Goal: Task Accomplishment & Management: Manage account settings

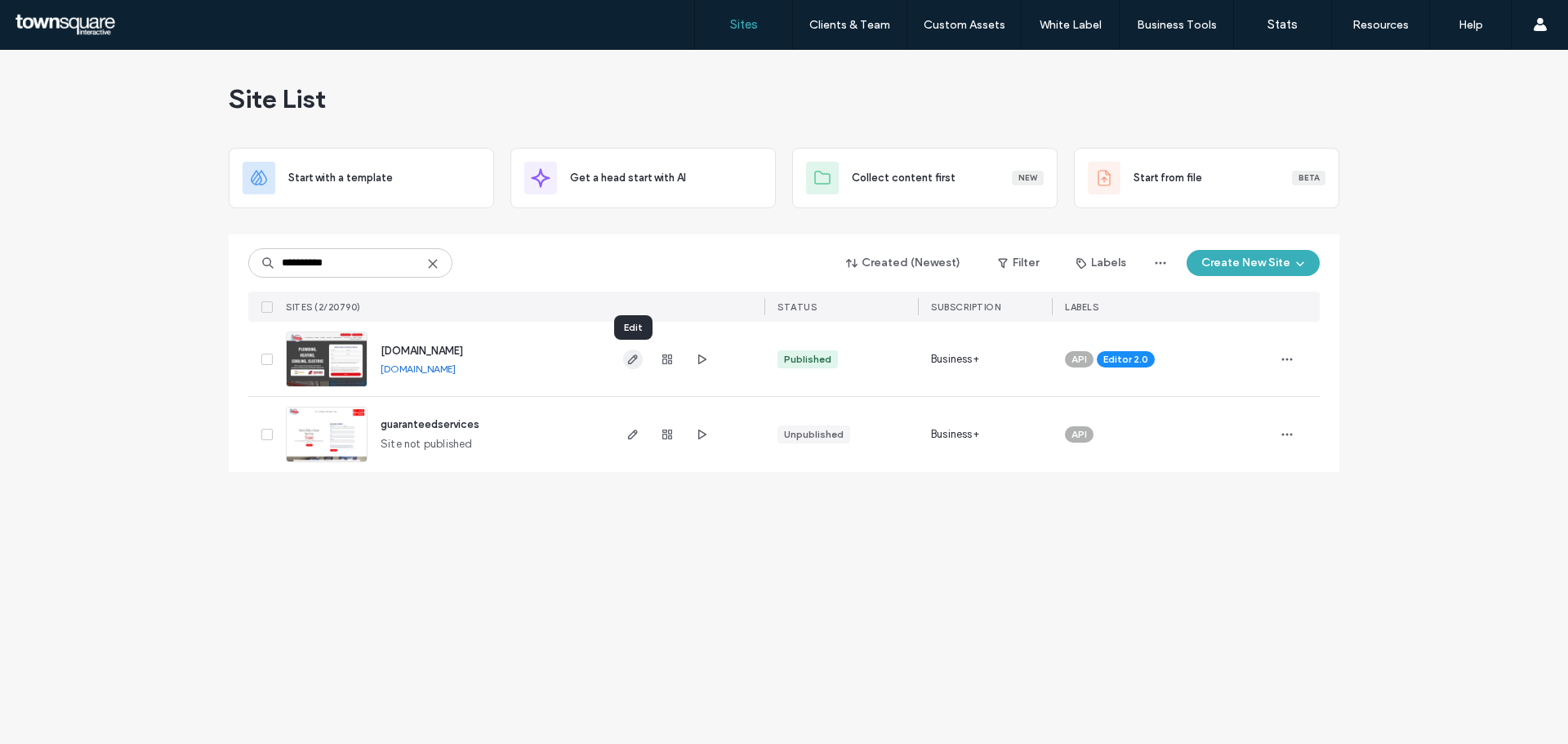
type input "**********"
click at [636, 363] on icon "button" at bounding box center [632, 359] width 13 height 13
type input "******"
click at [668, 361] on use "button" at bounding box center [667, 358] width 10 height 10
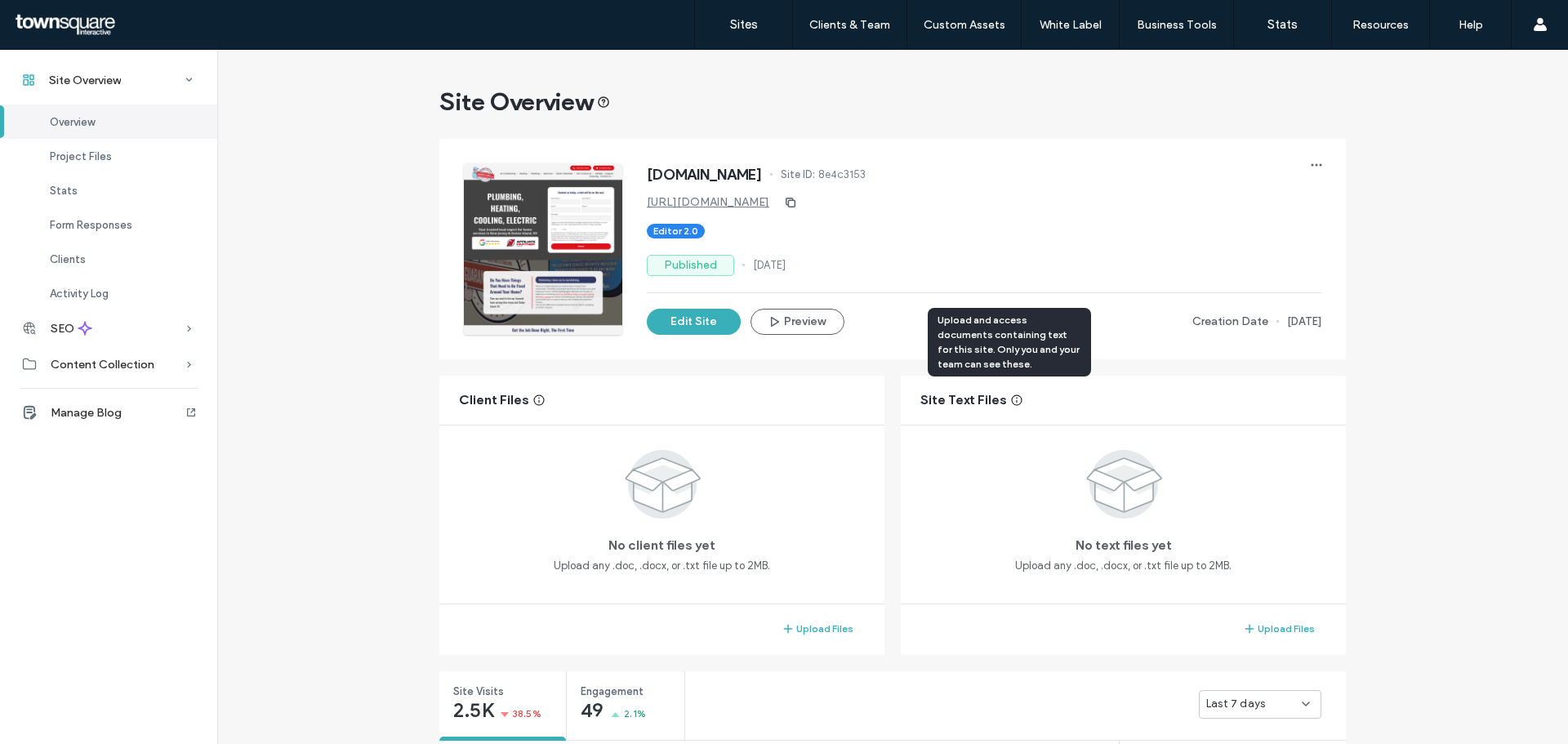
scroll to position [327, 0]
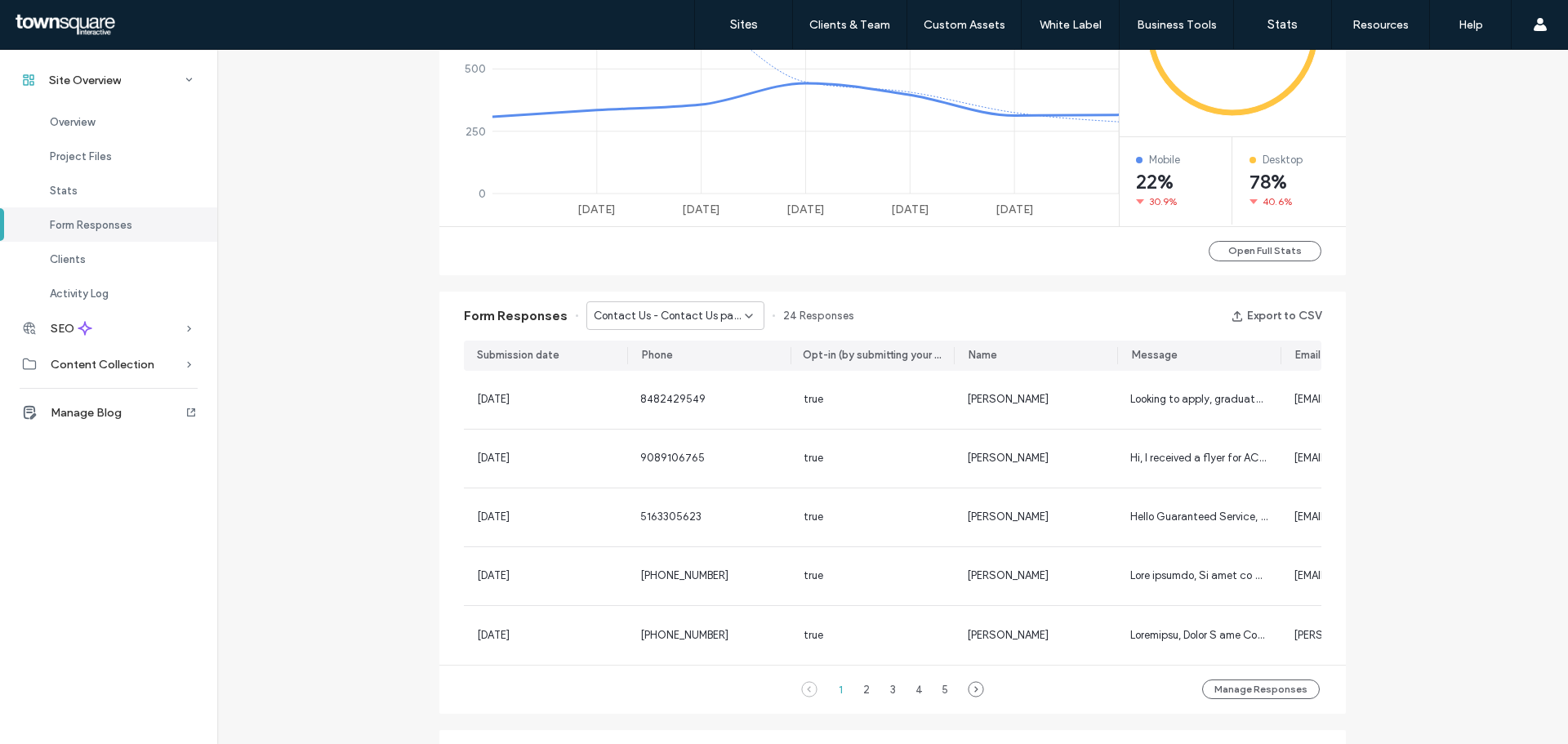
scroll to position [1306, 0]
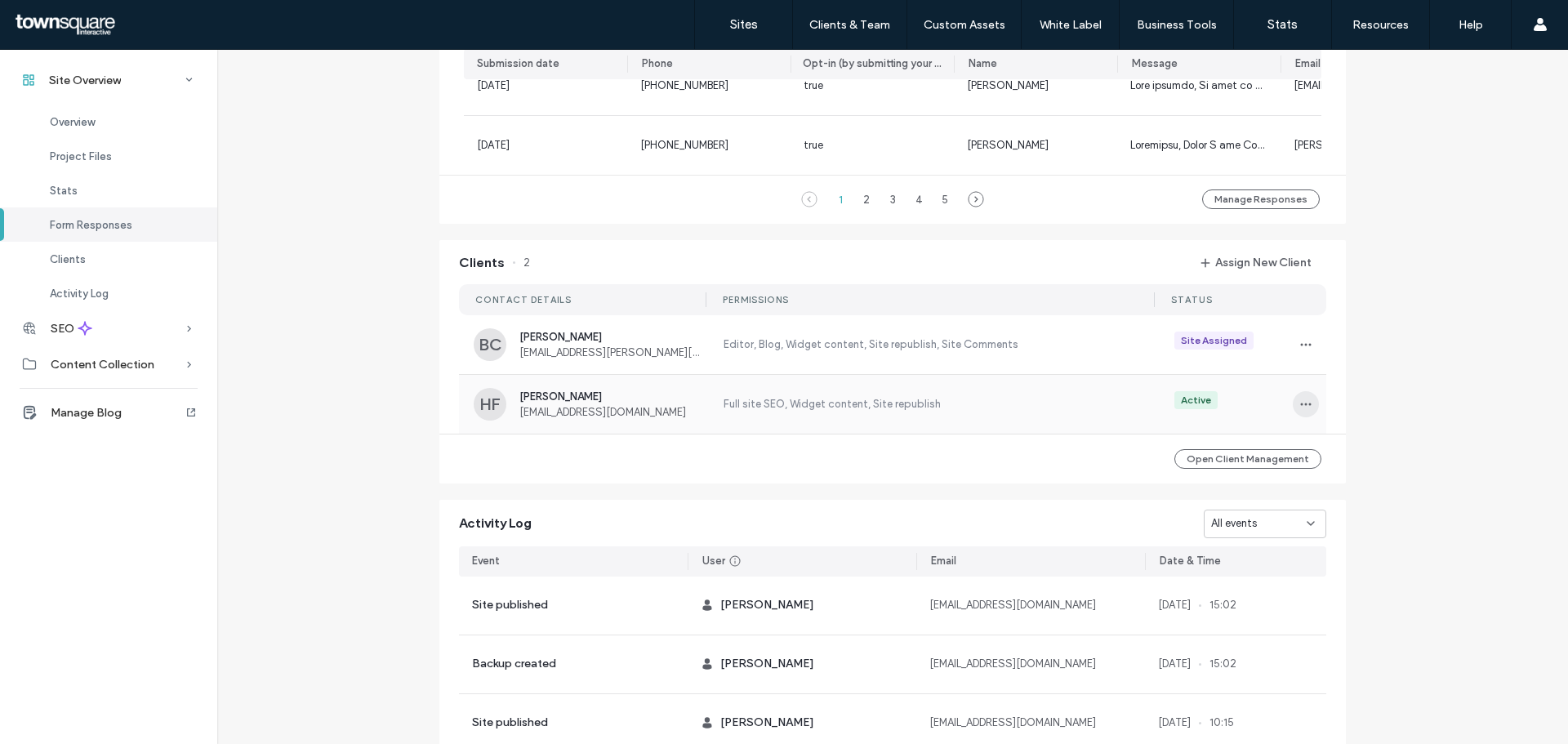
click at [1302, 409] on icon "button" at bounding box center [1305, 403] width 13 height 13
click at [1318, 448] on span at bounding box center [1311, 453] width 19 height 18
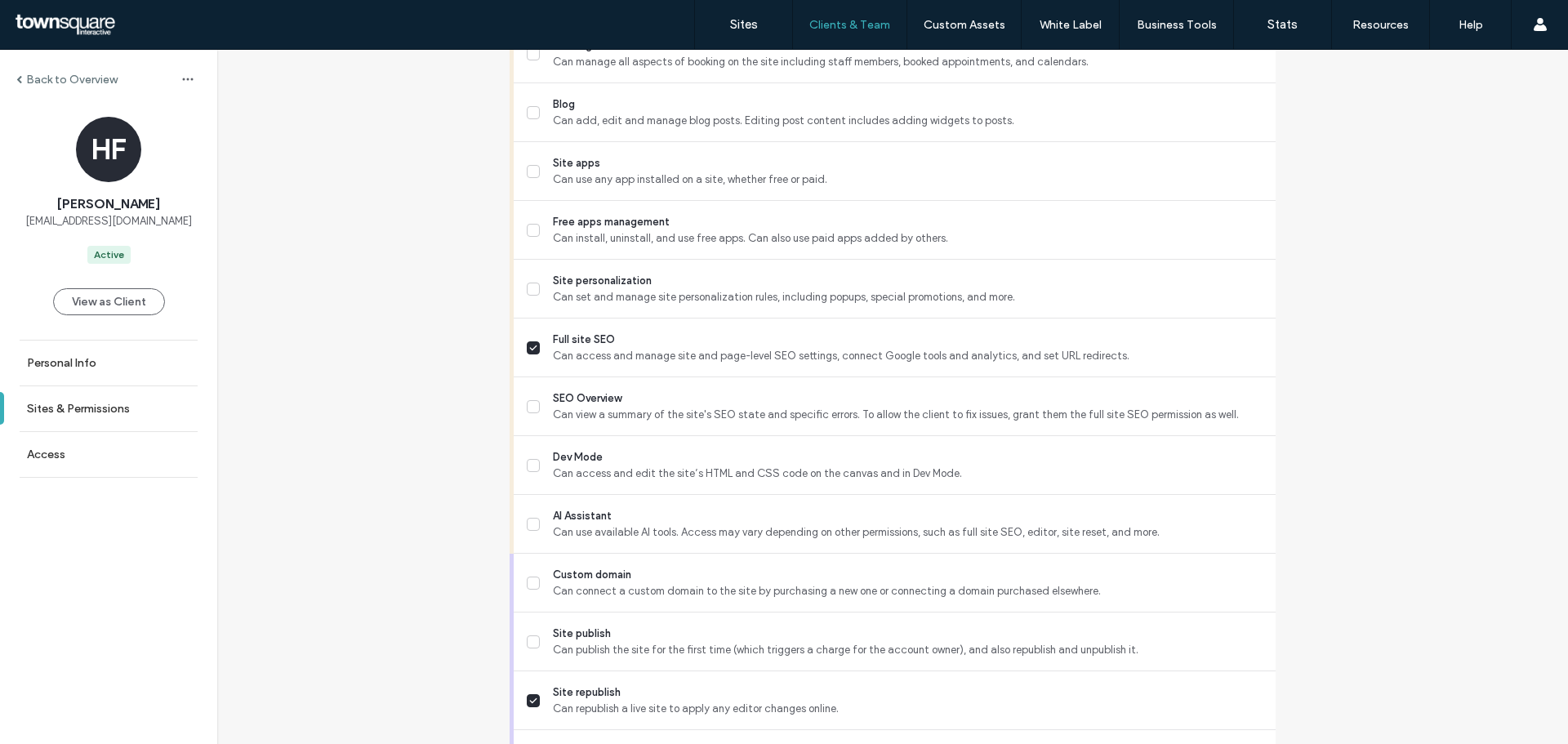
scroll to position [1359, 0]
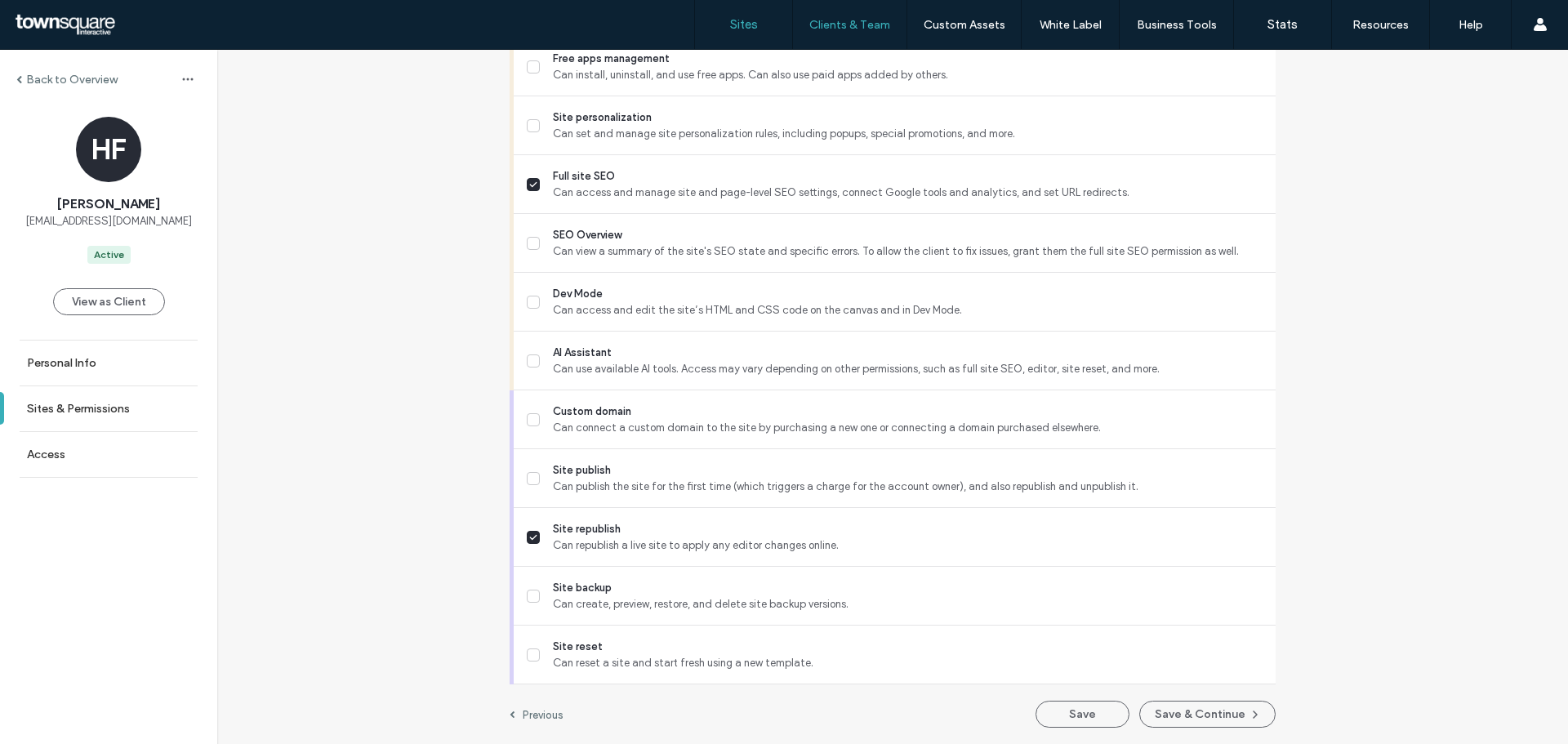
click at [756, 20] on label "Sites" at bounding box center [744, 24] width 28 height 15
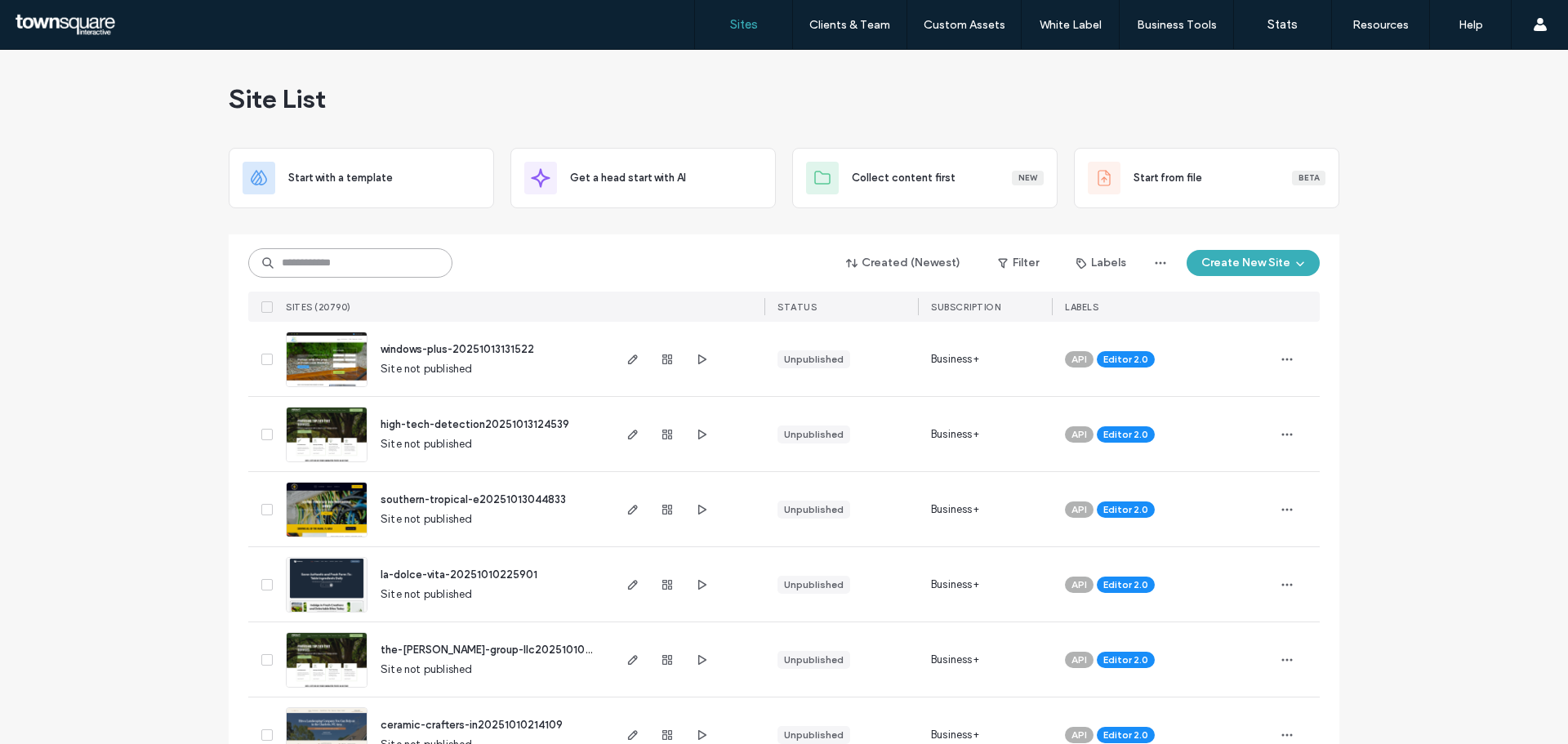
click at [292, 269] on input at bounding box center [351, 262] width 204 height 29
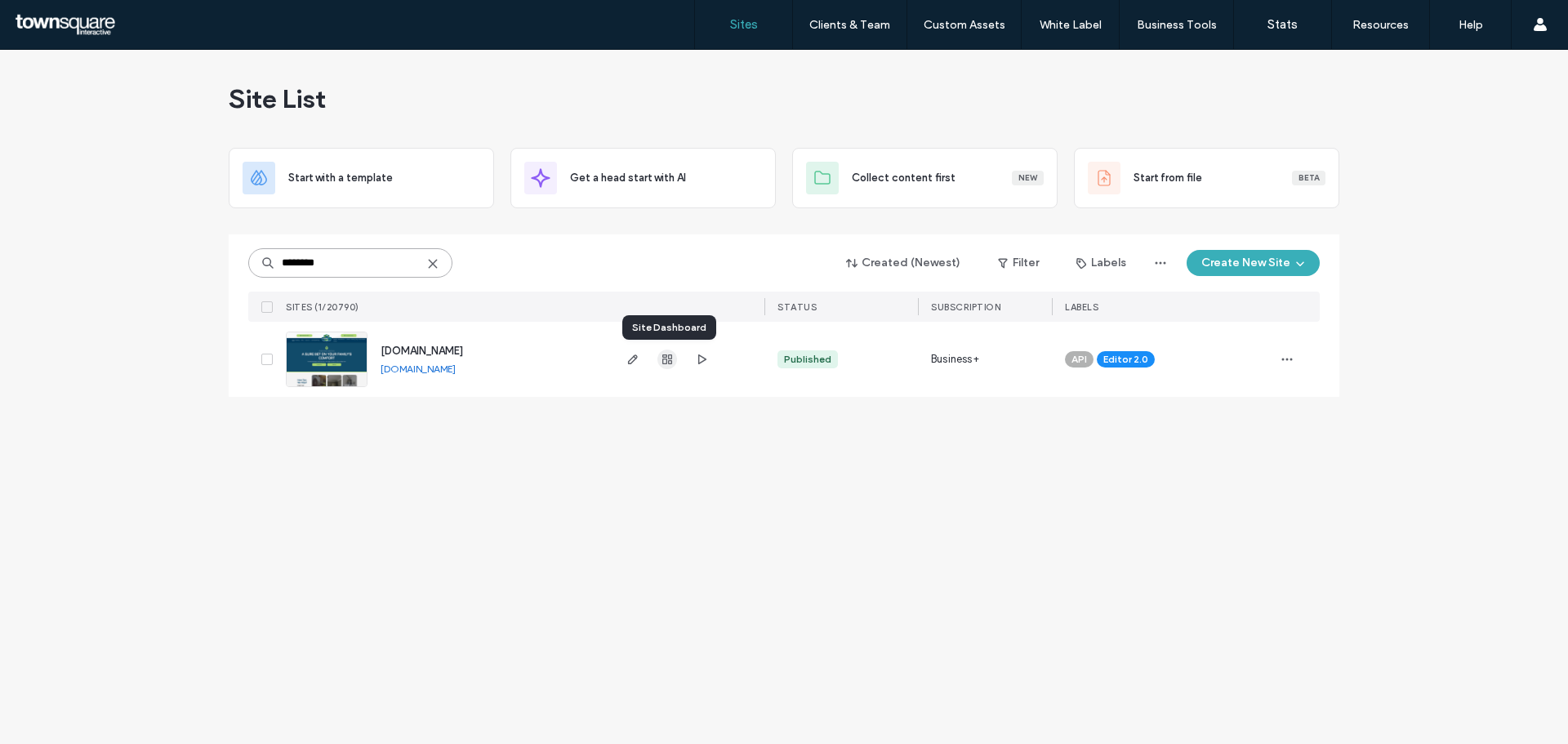
type input "********"
click at [672, 359] on icon "button" at bounding box center [667, 359] width 13 height 13
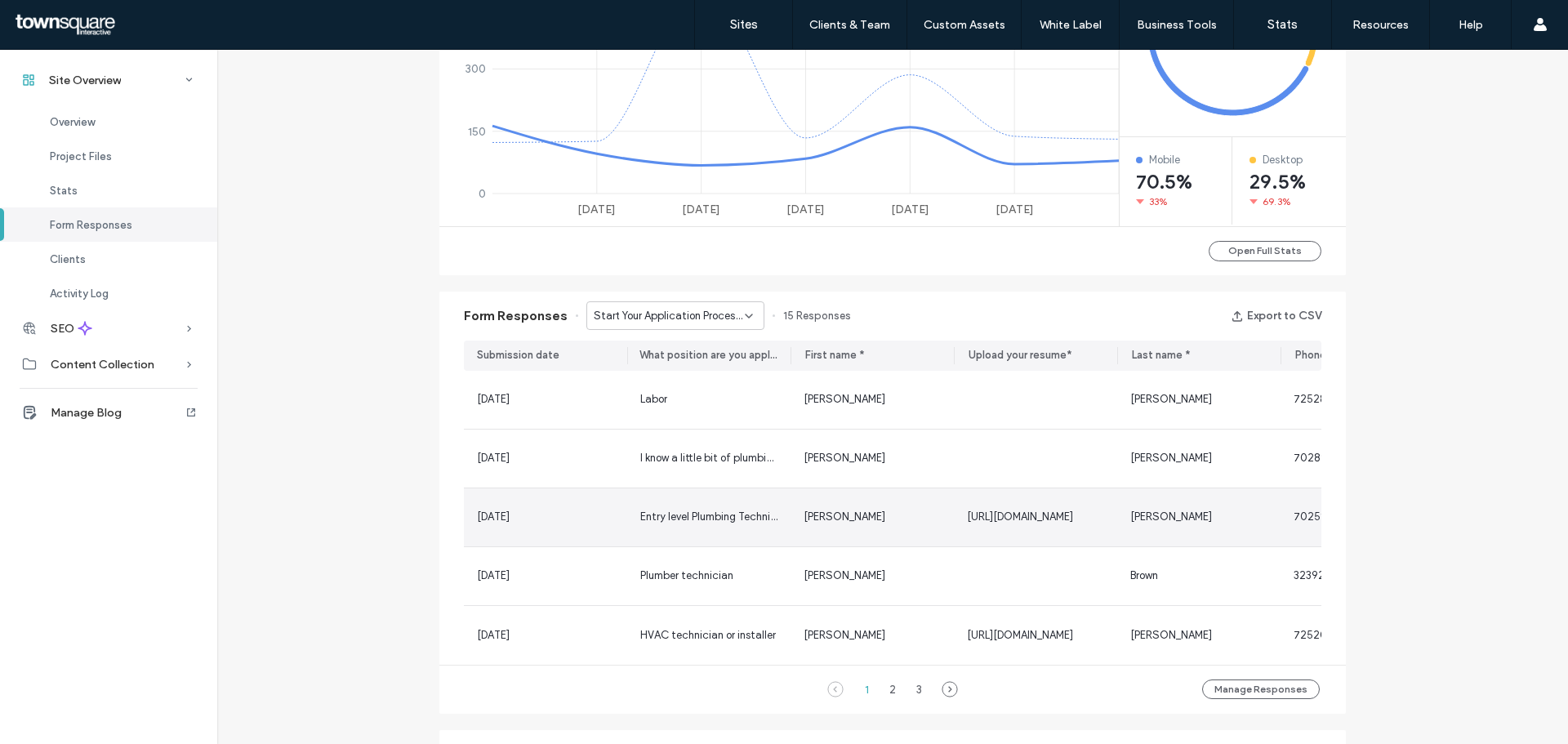
scroll to position [1225, 0]
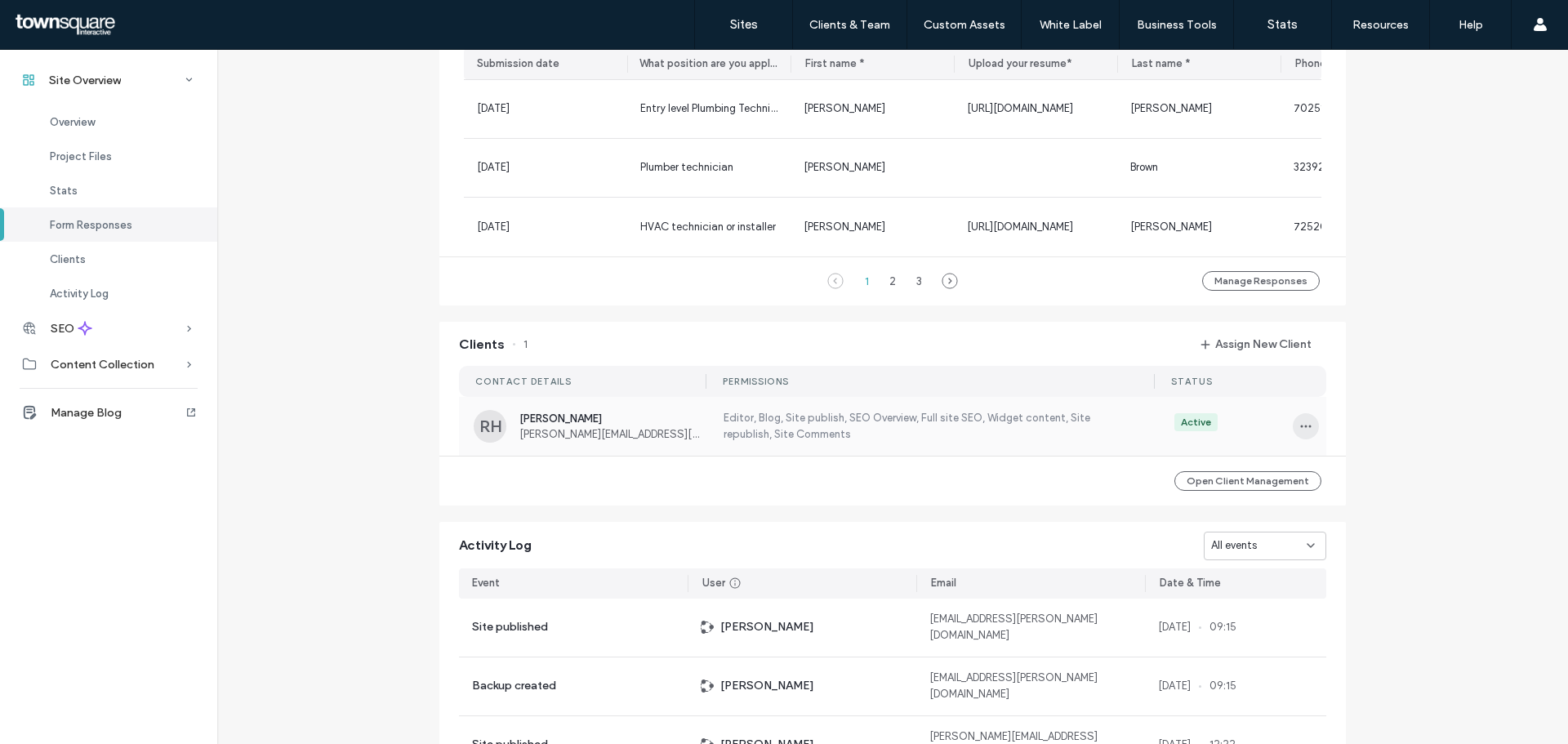
click at [1306, 431] on span "button" at bounding box center [1306, 426] width 26 height 26
click at [1345, 475] on span "Edit Permissions" at bounding box center [1359, 475] width 78 height 17
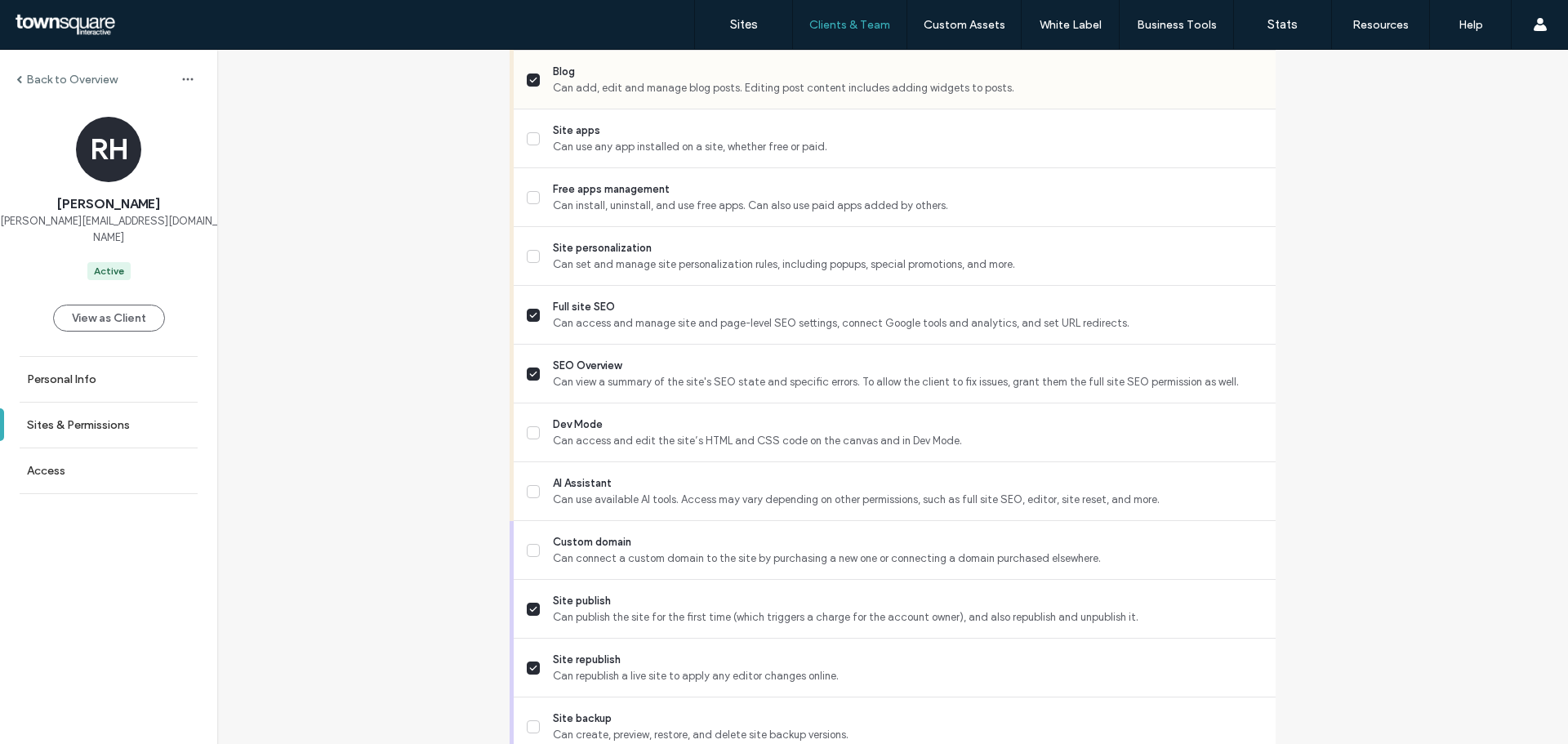
scroll to position [1359, 0]
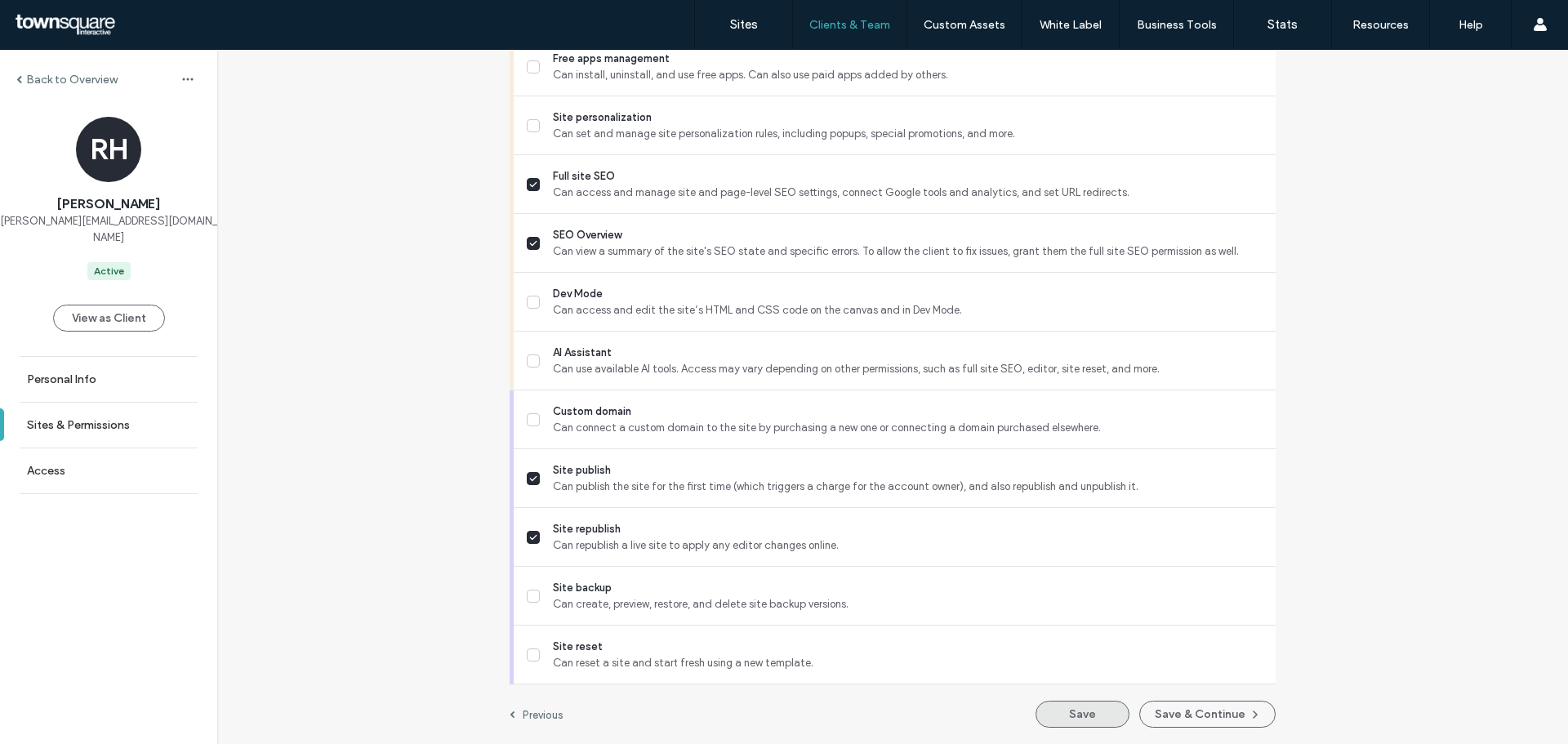
click at [1099, 726] on button "Save" at bounding box center [1083, 713] width 94 height 27
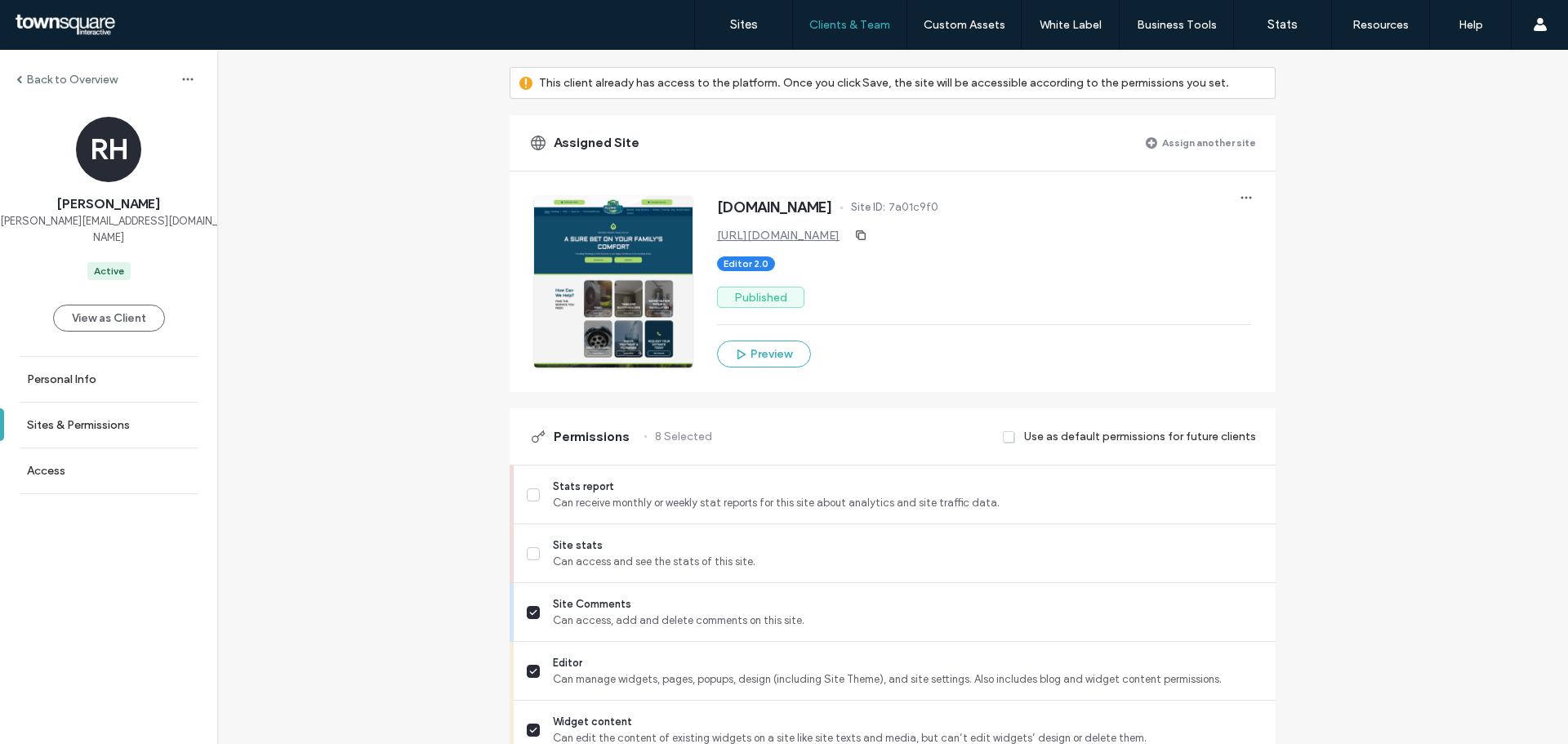
scroll to position [0, 0]
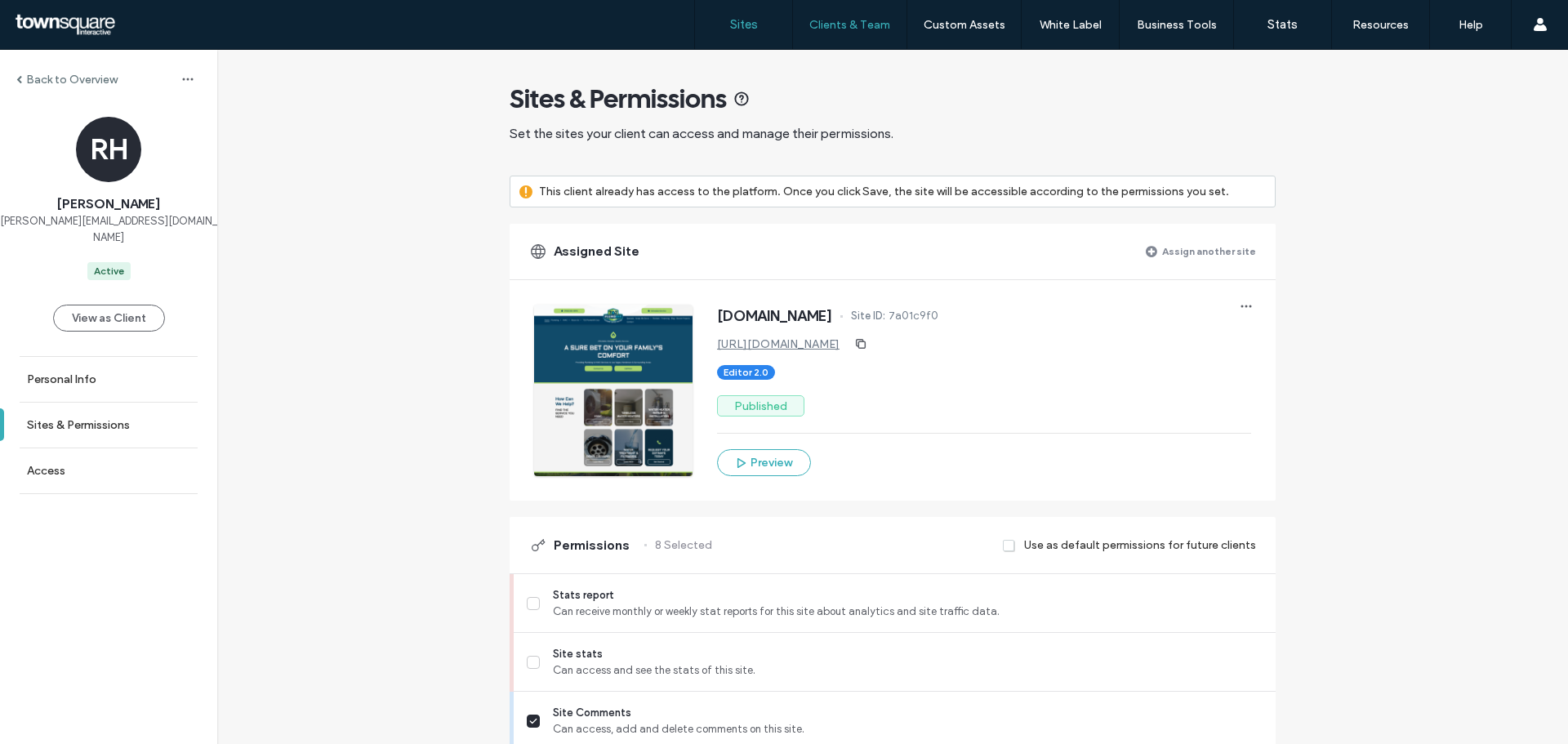
click at [736, 24] on label "Sites" at bounding box center [744, 24] width 28 height 15
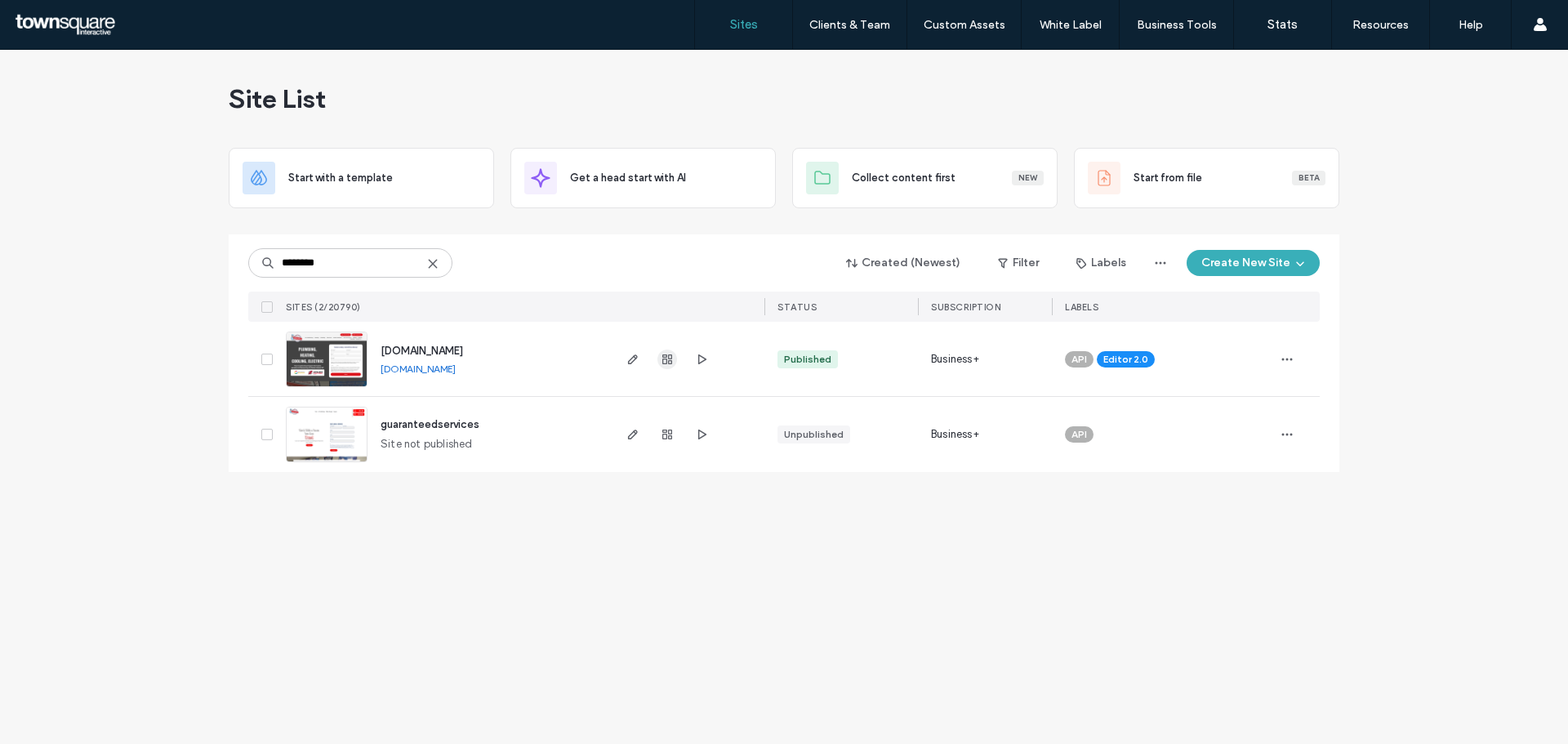
type input "********"
click at [667, 363] on use "button" at bounding box center [667, 358] width 10 height 10
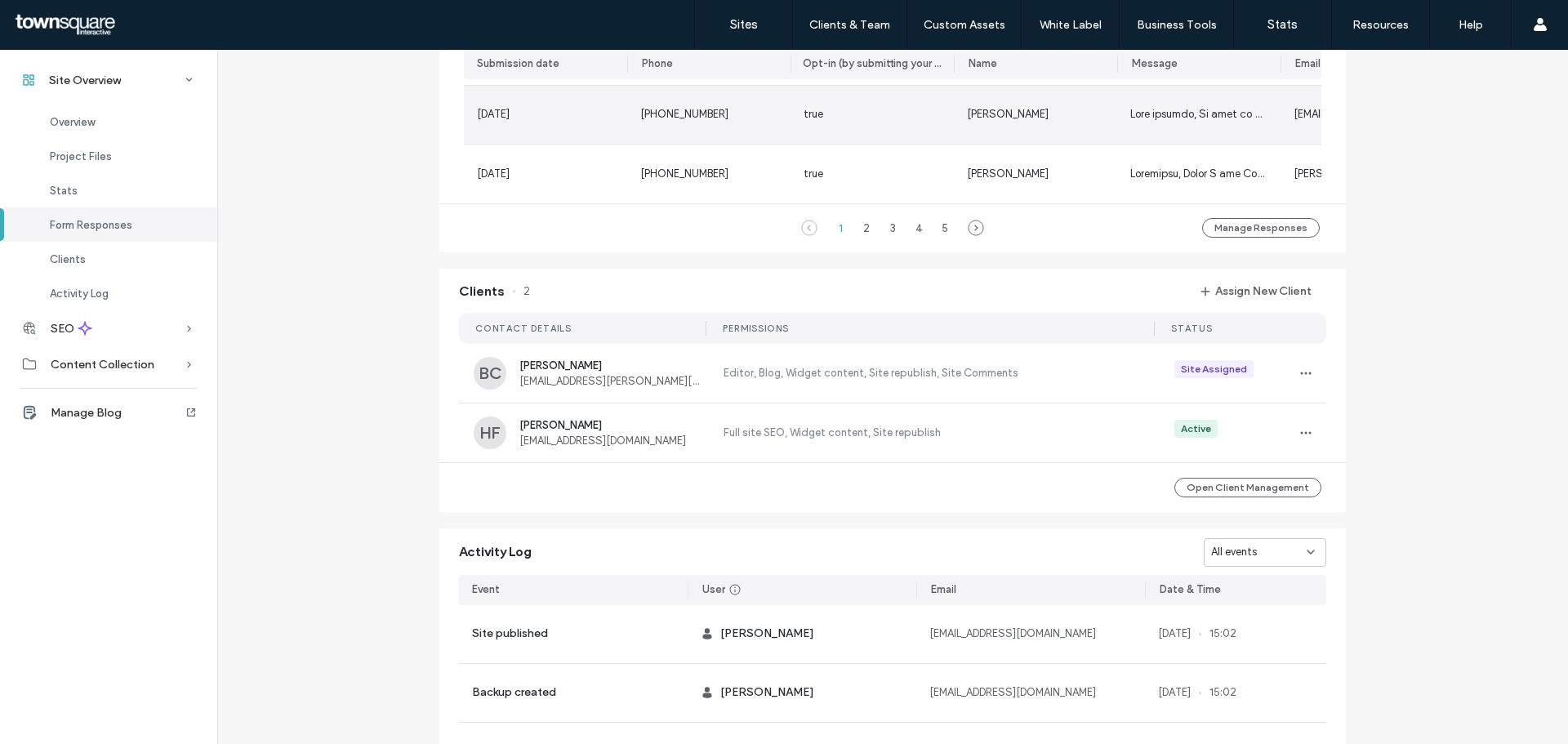
scroll to position [1306, 0]
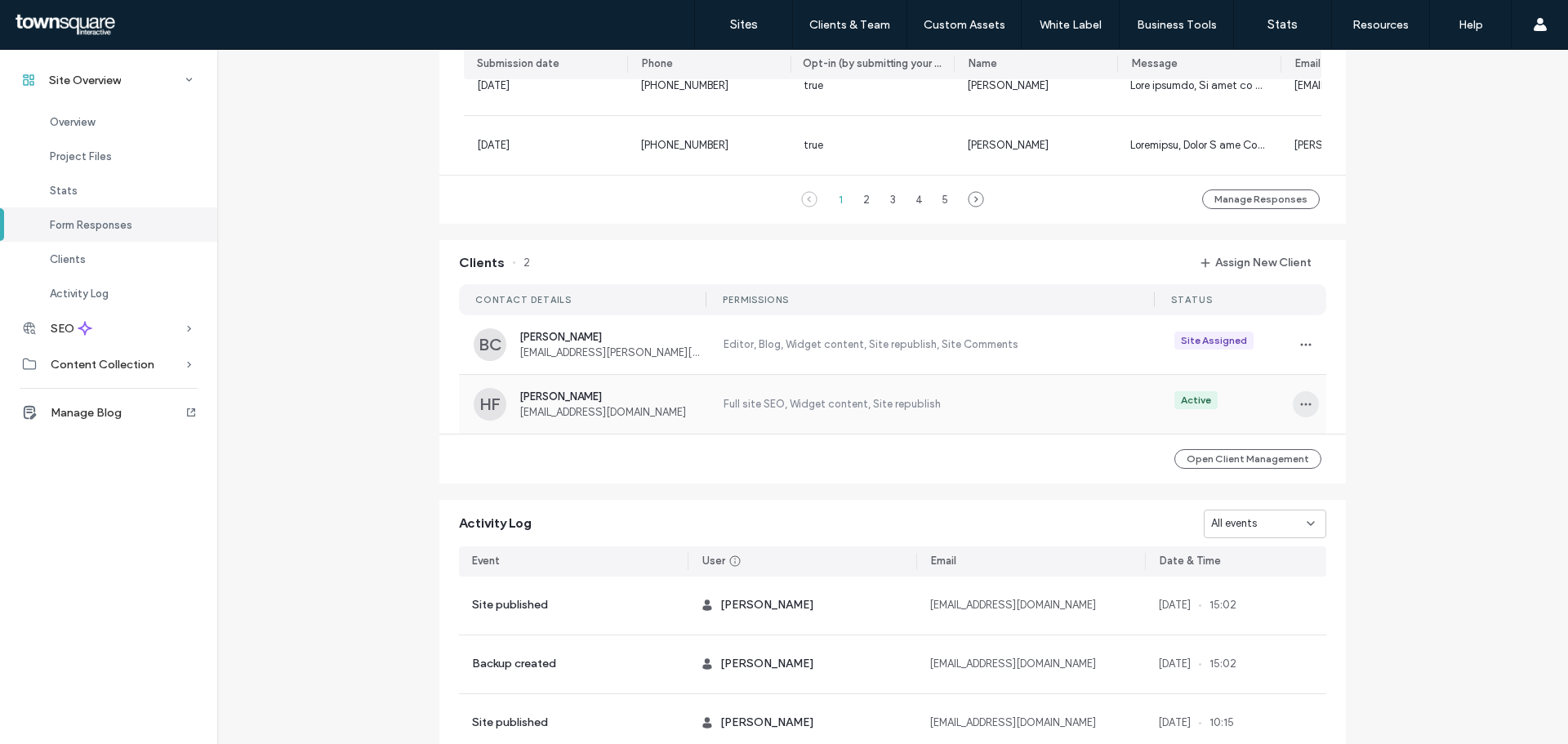
click at [1309, 406] on span "button" at bounding box center [1306, 404] width 26 height 26
click at [1326, 452] on span "Edit Permissions" at bounding box center [1359, 453] width 78 height 17
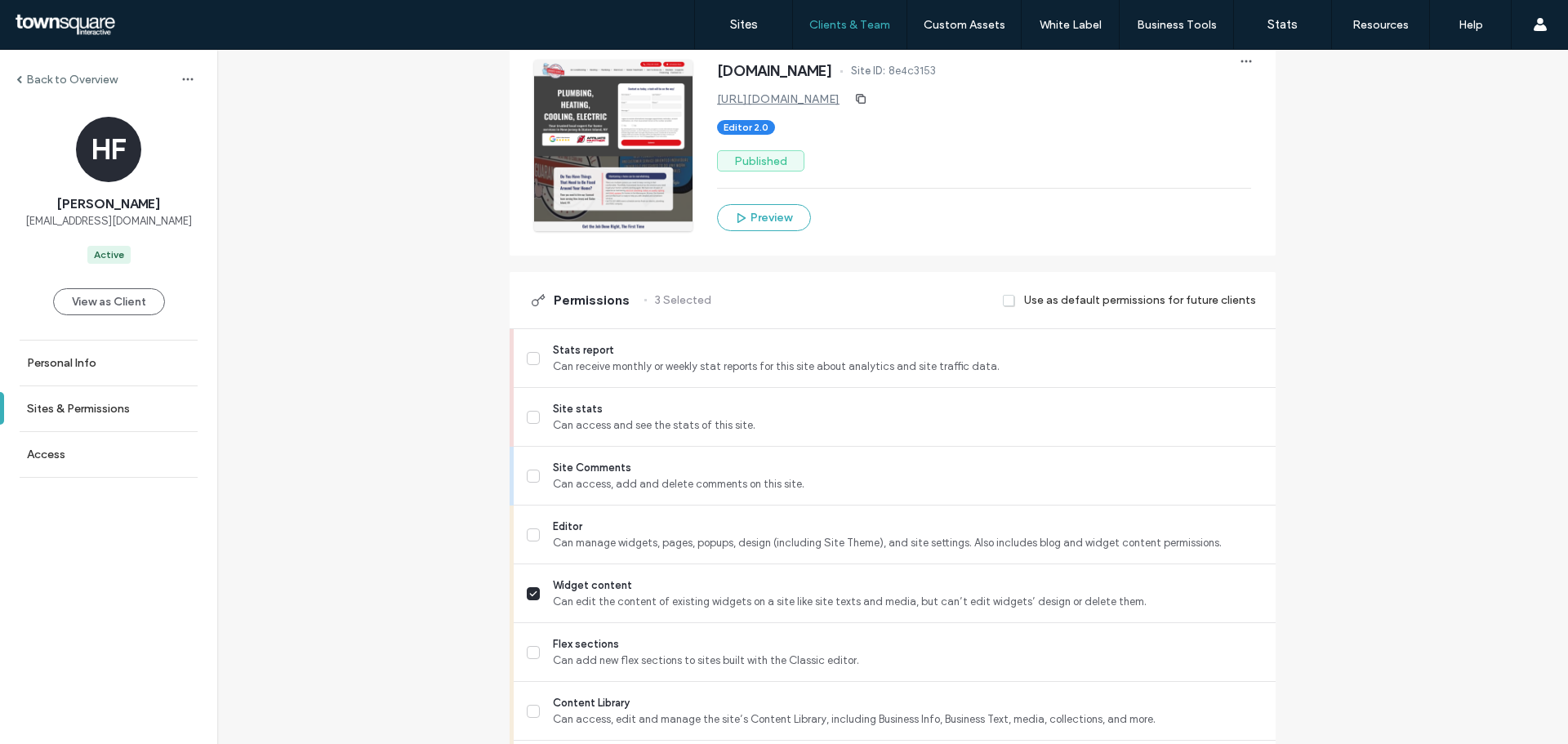
scroll to position [327, 0]
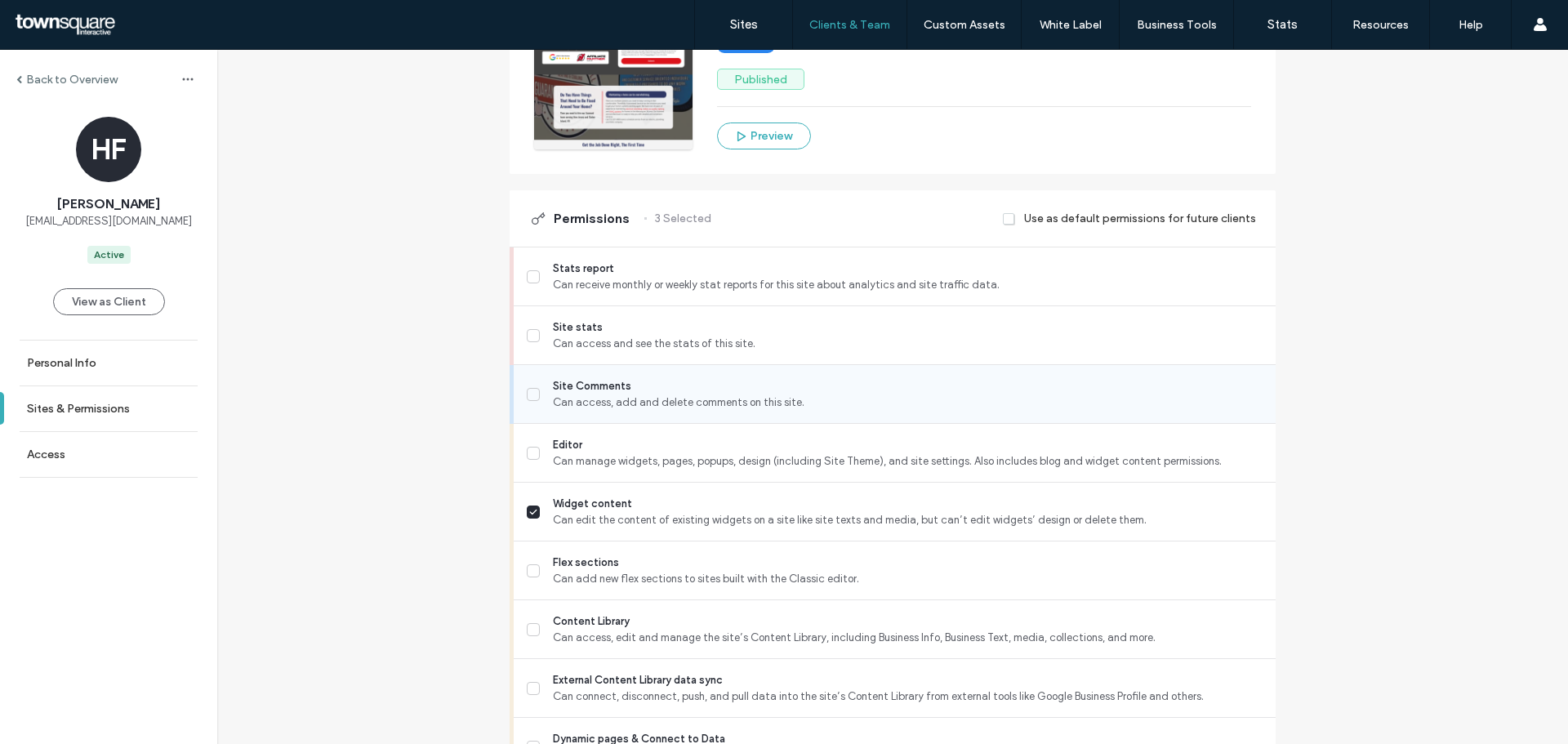
click at [527, 394] on span at bounding box center [533, 394] width 13 height 13
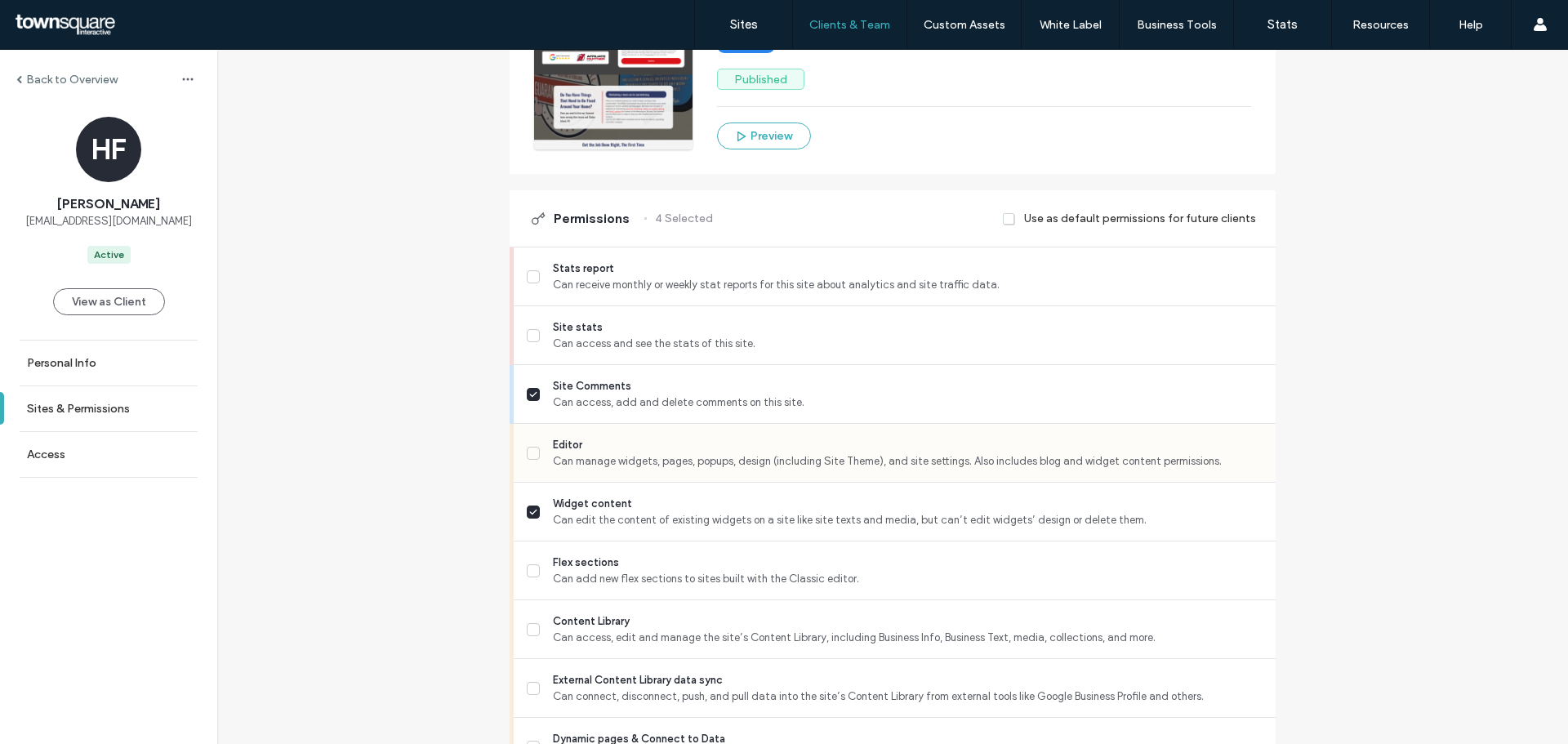
click at [529, 450] on icon at bounding box center [533, 453] width 8 height 6
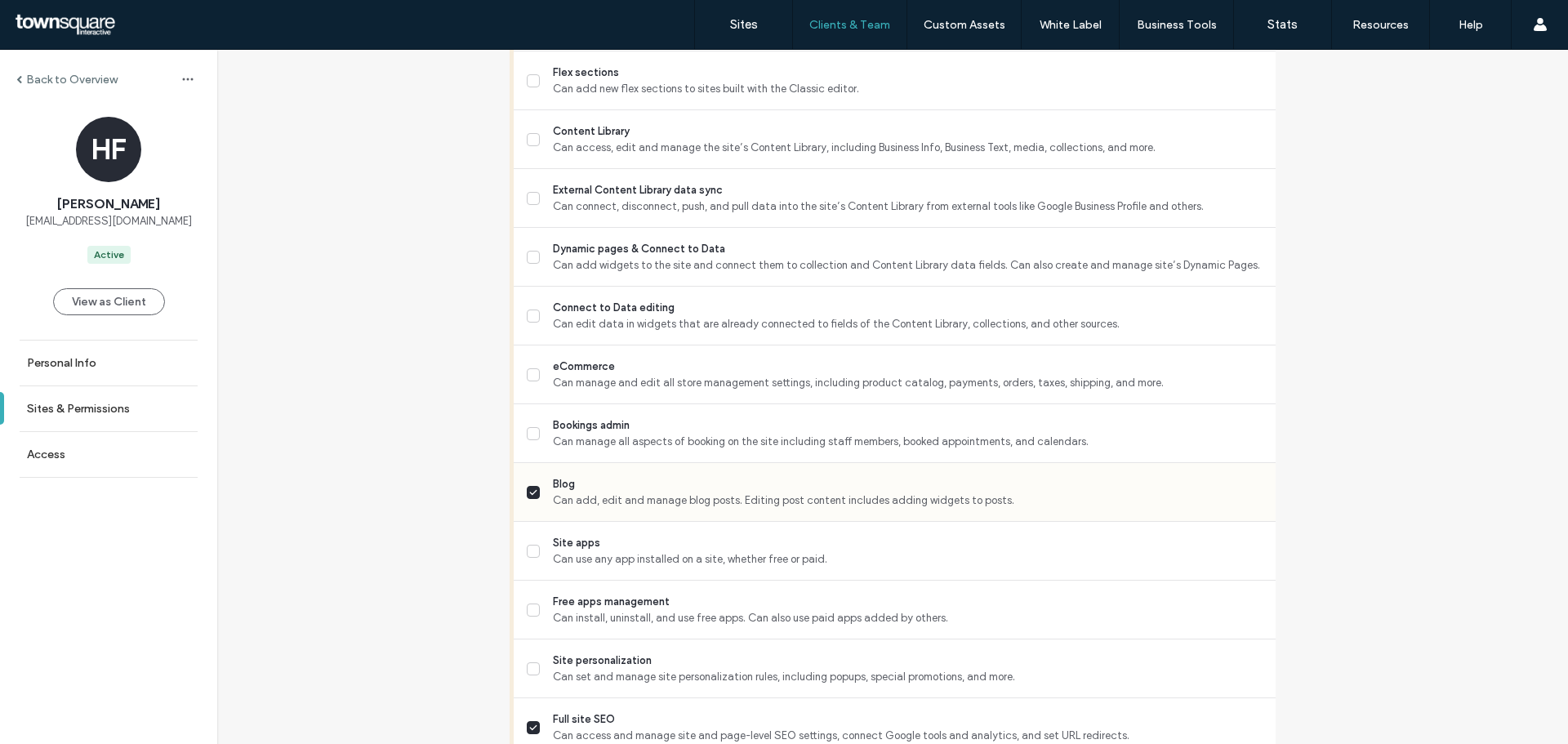
scroll to position [1061, 0]
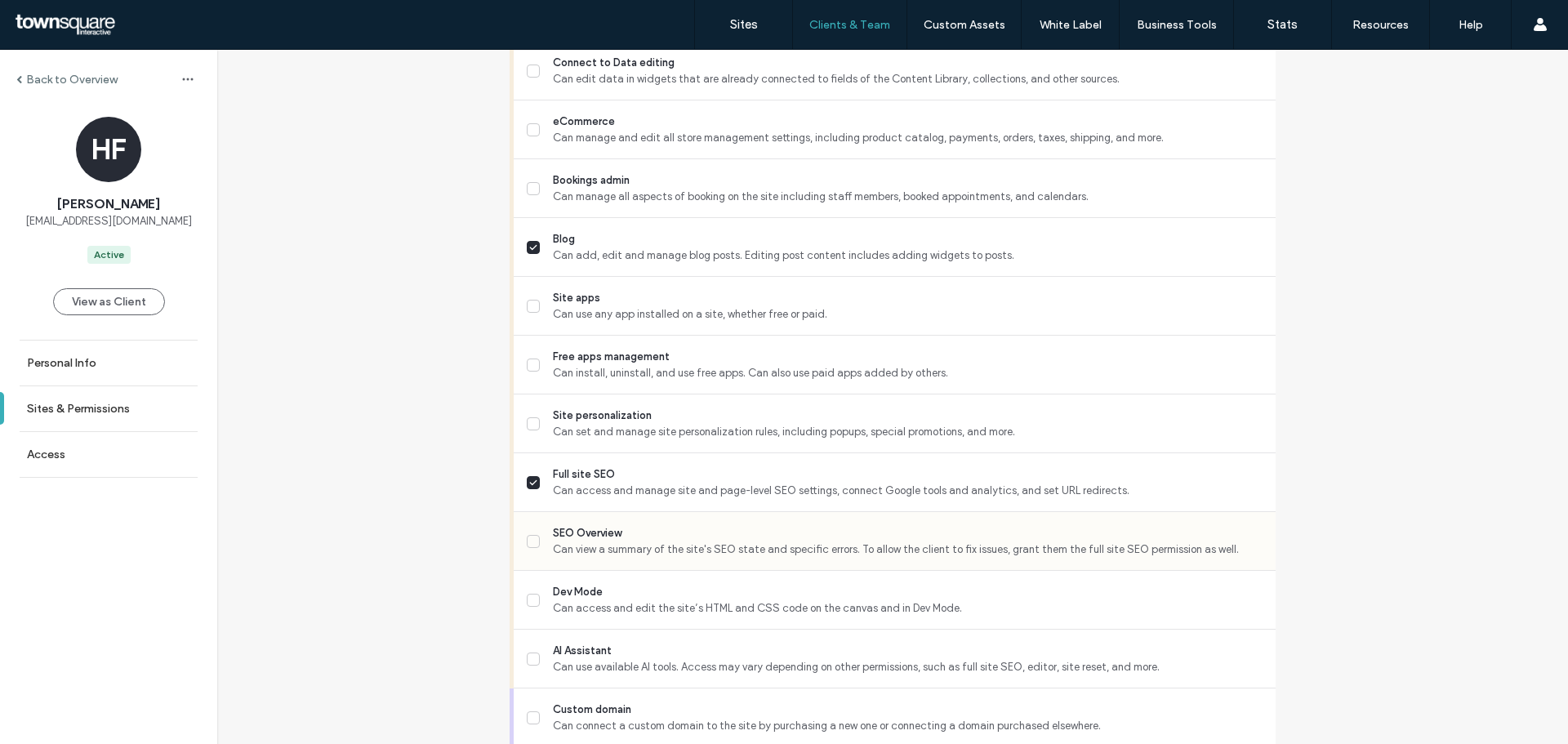
click at [529, 541] on icon at bounding box center [533, 541] width 8 height 6
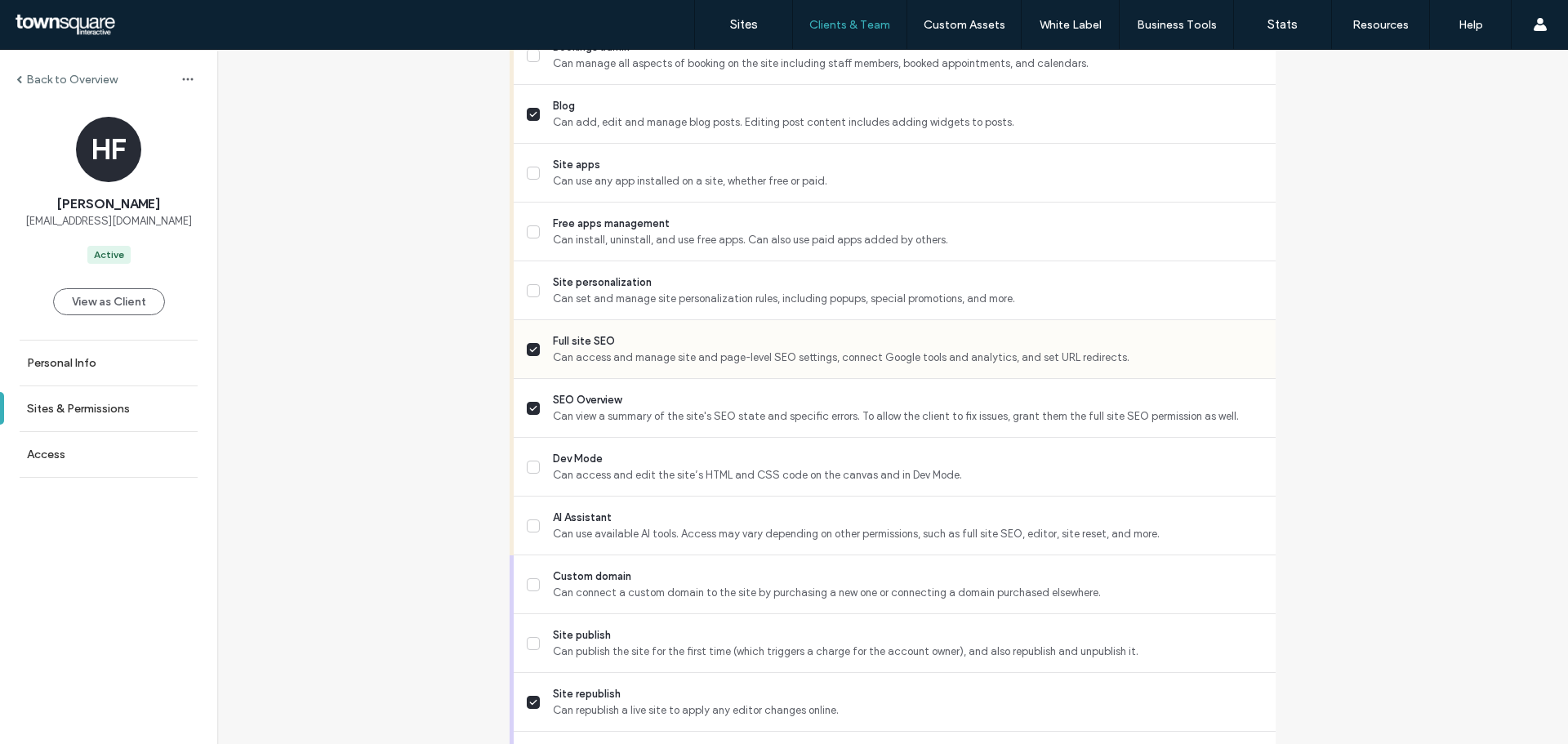
scroll to position [1359, 0]
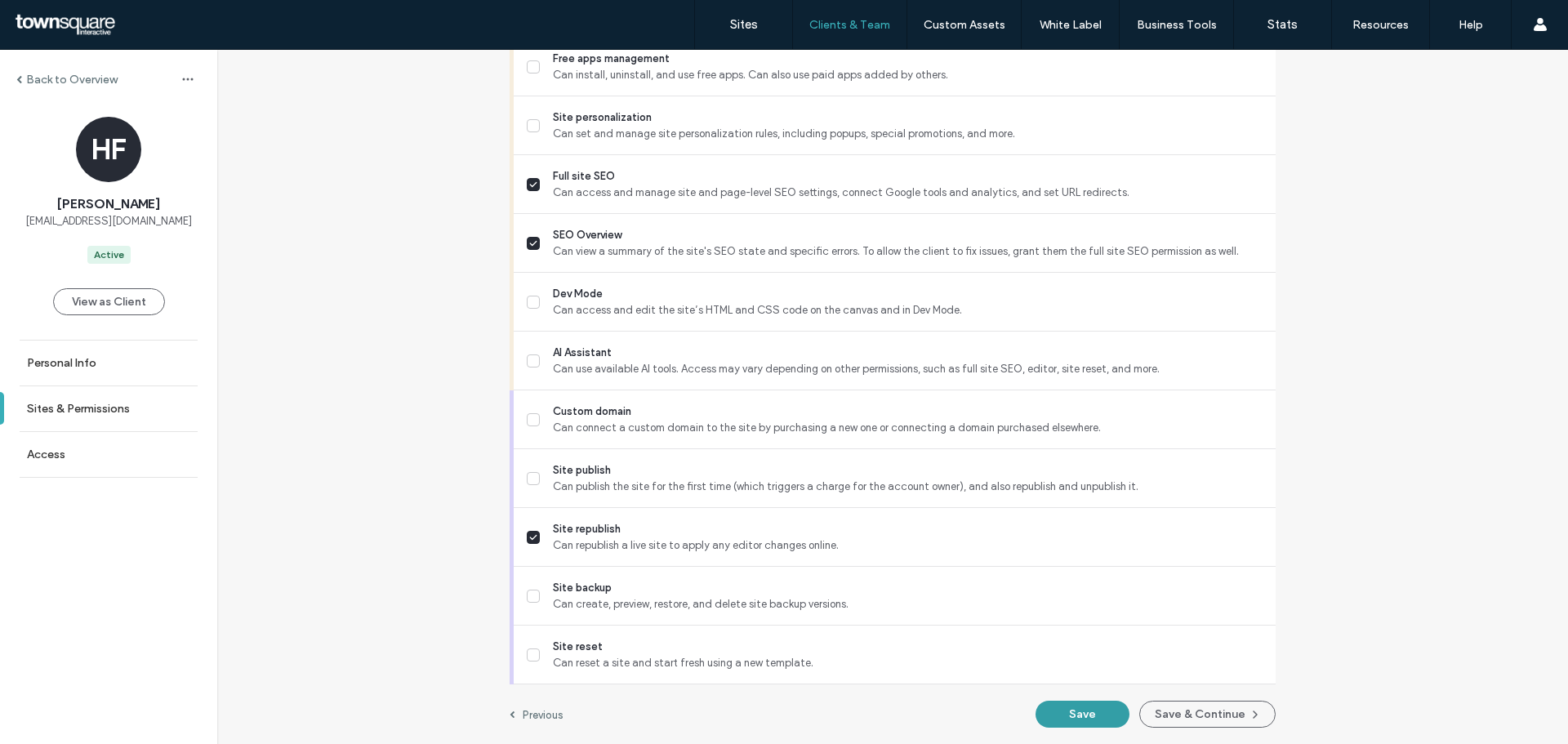
click at [1086, 719] on button "Save" at bounding box center [1083, 713] width 94 height 27
click at [1073, 700] on button "Save" at bounding box center [1083, 713] width 94 height 27
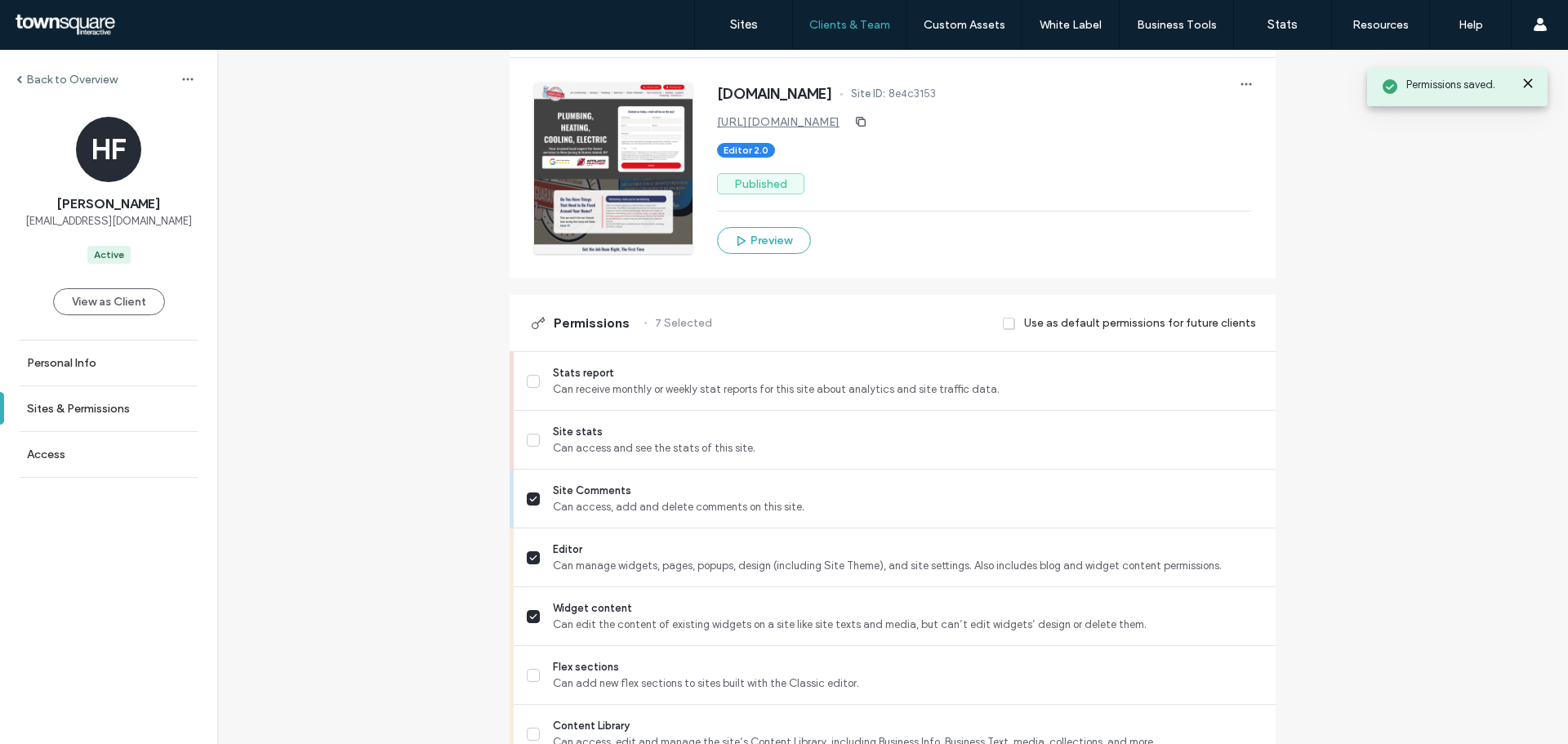
scroll to position [0, 0]
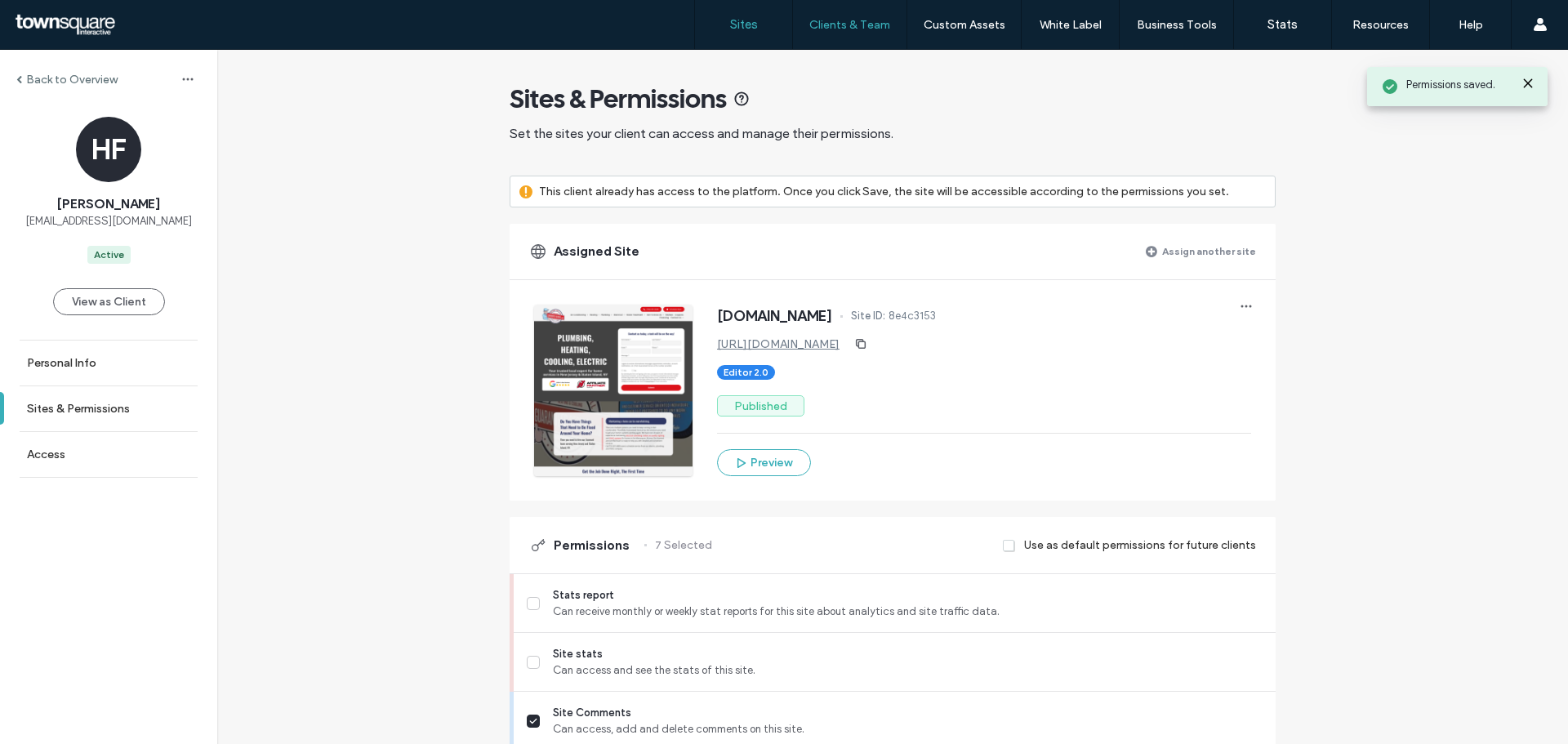
click at [758, 22] on link "Sites" at bounding box center [743, 25] width 97 height 49
